Goal: Navigation & Orientation: Find specific page/section

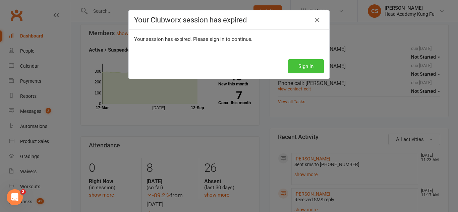
click at [302, 65] on button "Sign In" at bounding box center [306, 66] width 36 height 14
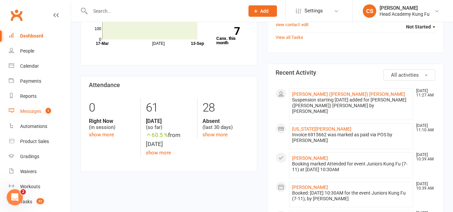
scroll to position [100, 0]
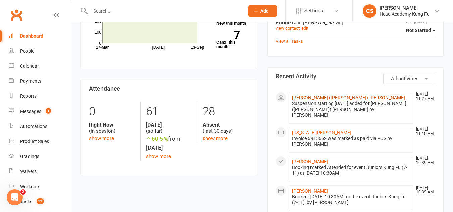
click at [330, 97] on link "[PERSON_NAME] ([PERSON_NAME]) [PERSON_NAME]" at bounding box center [348, 97] width 113 height 5
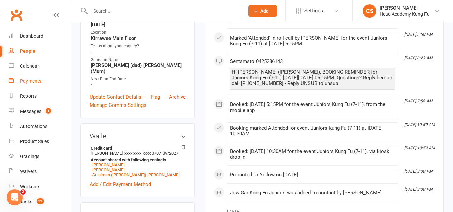
scroll to position [134, 0]
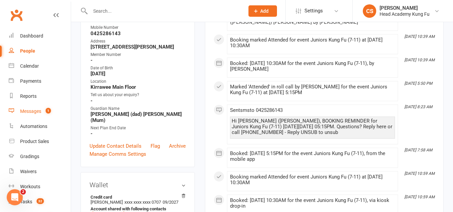
click at [36, 113] on div "Messages" at bounding box center [30, 111] width 21 height 5
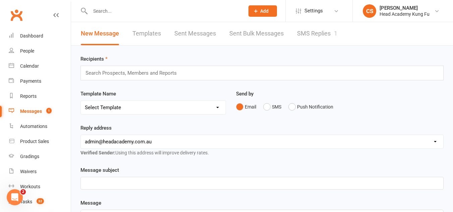
click at [329, 35] on link "SMS Replies 1" at bounding box center [317, 33] width 40 height 23
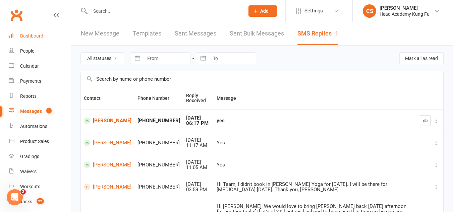
click at [40, 38] on div "Dashboard" at bounding box center [31, 35] width 23 height 5
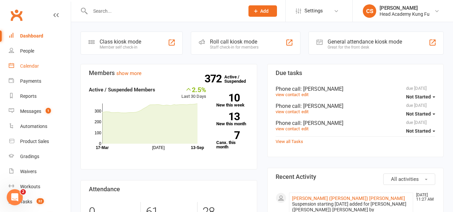
click at [31, 65] on div "Calendar" at bounding box center [29, 65] width 19 height 5
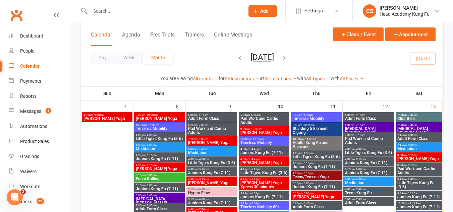
scroll to position [201, 0]
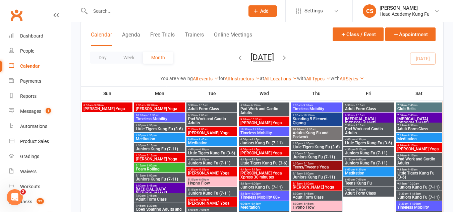
click at [102, 110] on span "[PERSON_NAME] Yoga" at bounding box center [107, 109] width 48 height 4
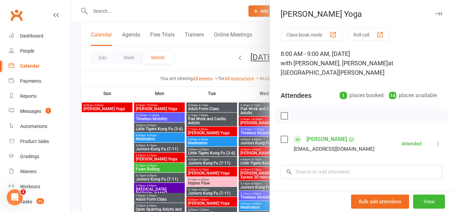
click at [434, 14] on icon "button" at bounding box center [437, 14] width 7 height 4
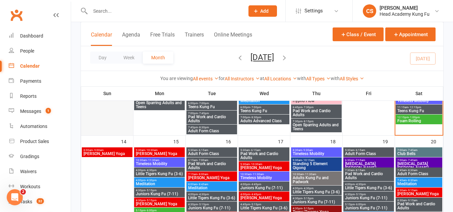
scroll to position [301, 0]
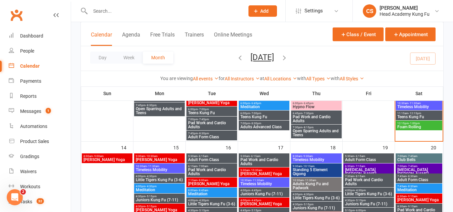
click at [99, 160] on span "[PERSON_NAME] Yoga" at bounding box center [107, 160] width 48 height 4
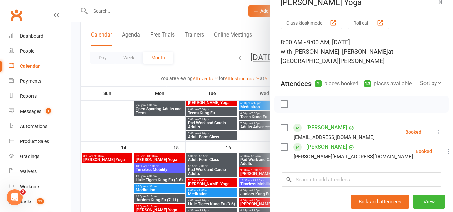
scroll to position [0, 0]
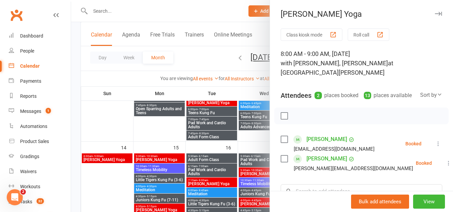
click at [434, 12] on icon "button" at bounding box center [437, 14] width 7 height 4
